Goal: Transaction & Acquisition: Book appointment/travel/reservation

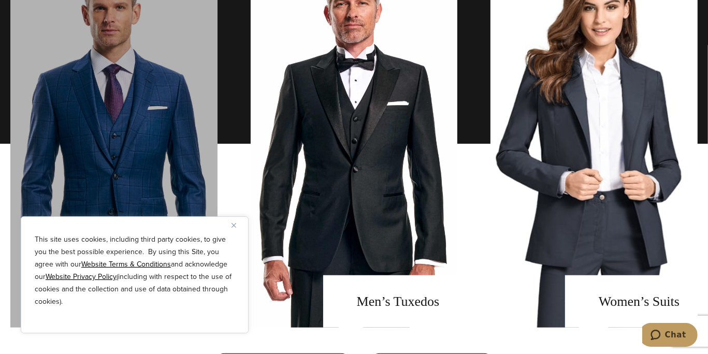
scroll to position [1055, 0]
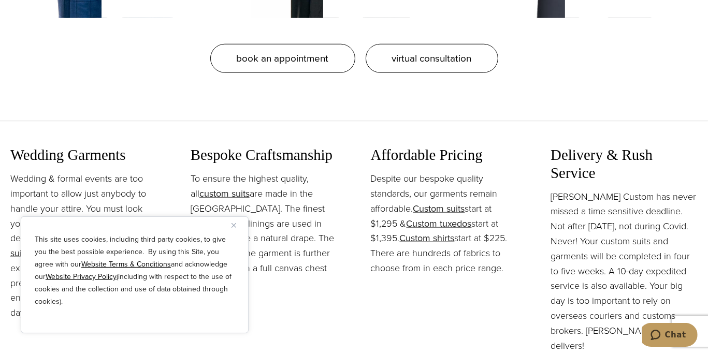
click at [236, 222] on button "Close" at bounding box center [238, 225] width 12 height 12
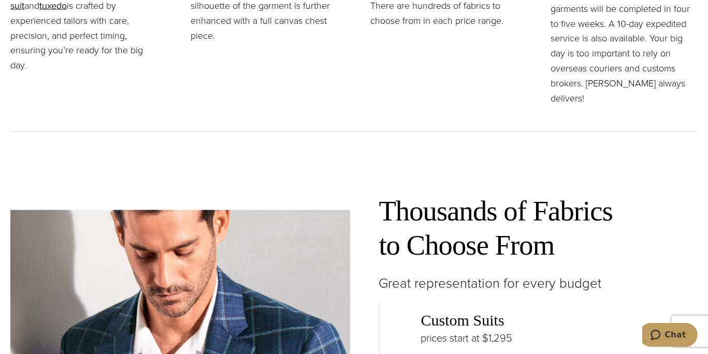
scroll to position [1365, 0]
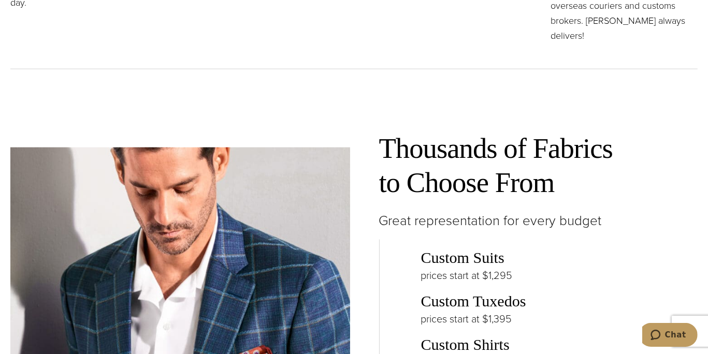
click at [468, 250] on link "Custom Suits" at bounding box center [462, 258] width 83 height 18
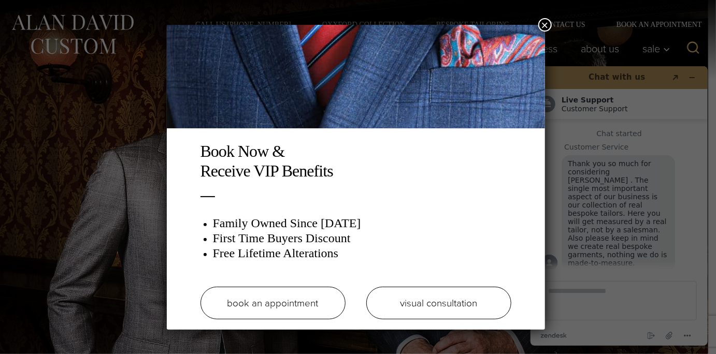
click at [270, 308] on link "book an appointment" at bounding box center [273, 303] width 145 height 33
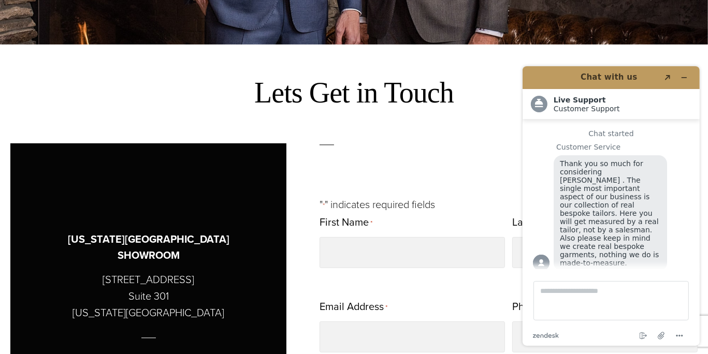
scroll to position [331, 0]
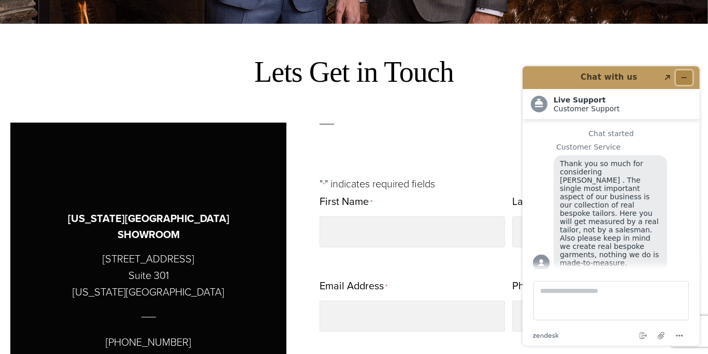
click at [683, 75] on icon "Minimize widget" at bounding box center [683, 77] width 7 height 7
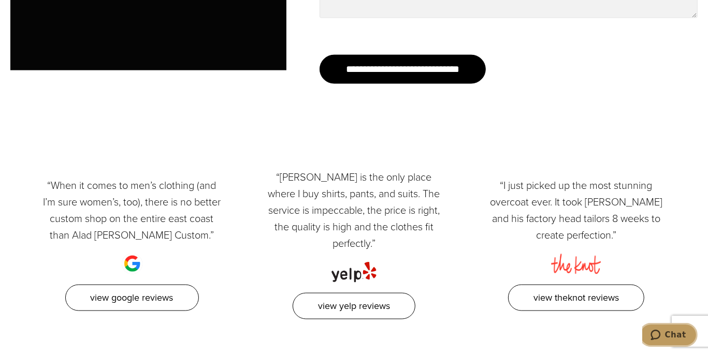
scroll to position [1592, 0]
